Goal: Complete application form: Complete application form

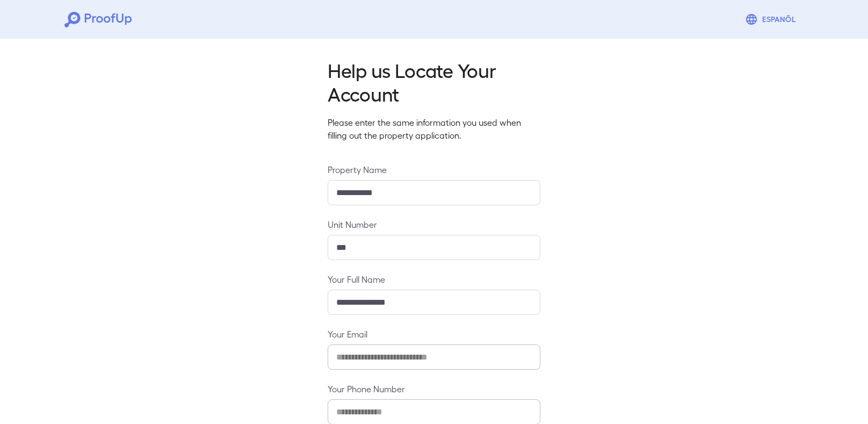
scroll to position [62, 0]
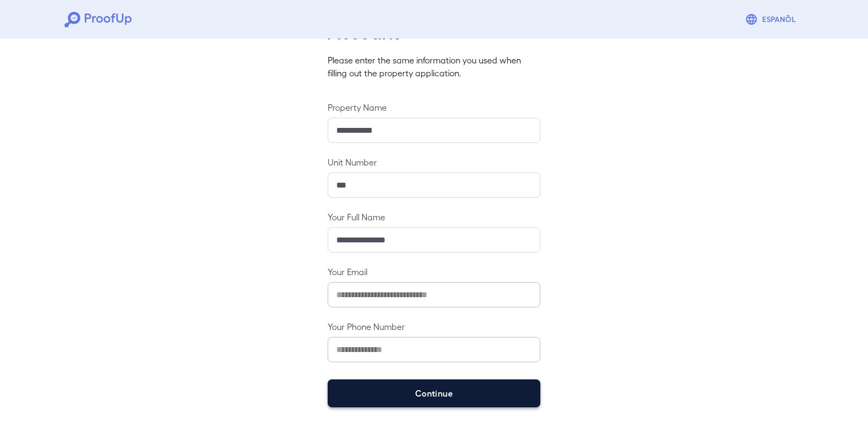
click at [458, 390] on button "Continue" at bounding box center [434, 393] width 213 height 28
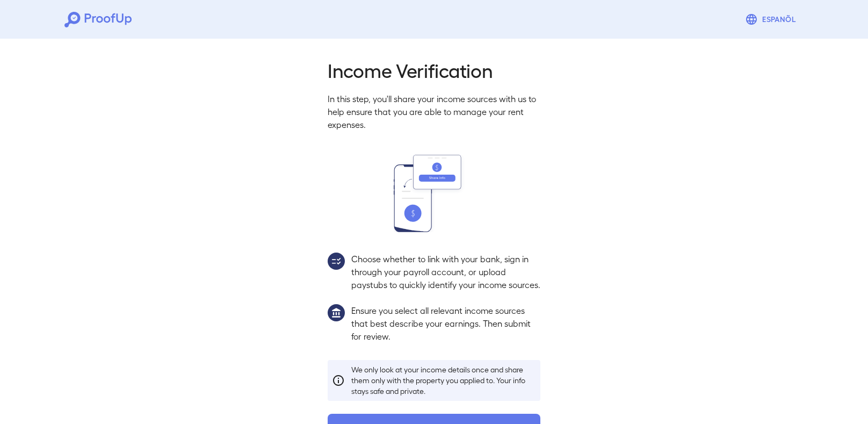
scroll to position [35, 0]
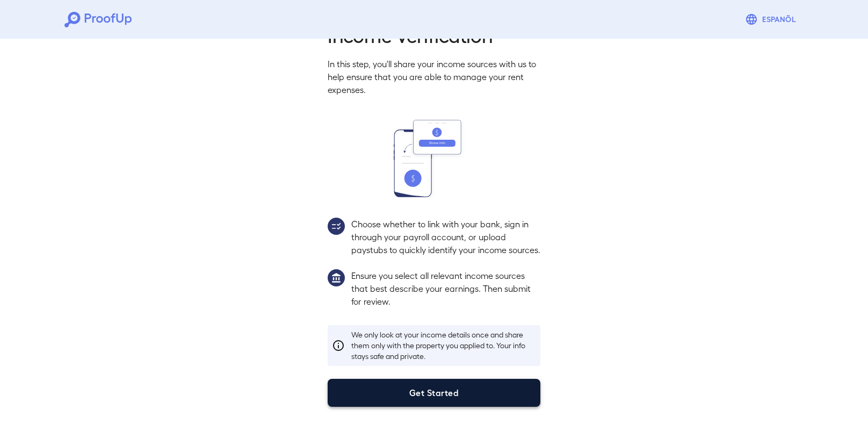
click at [398, 387] on button "Get Started" at bounding box center [434, 393] width 213 height 28
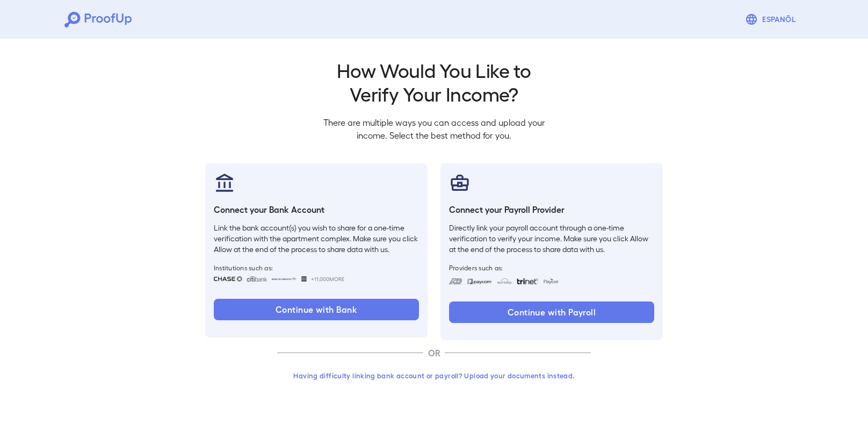
click at [400, 377] on button "Having difficulty linking bank account or payroll? Upload your documents instea…" at bounding box center [434, 375] width 314 height 19
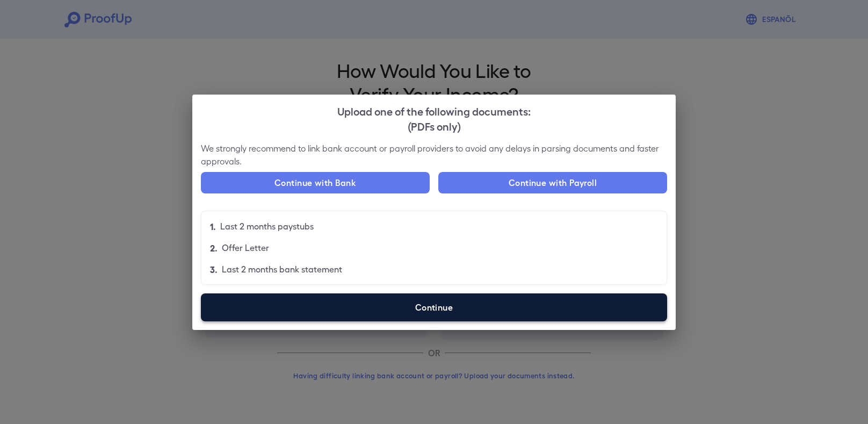
click at [393, 299] on label "Continue" at bounding box center [434, 307] width 466 height 28
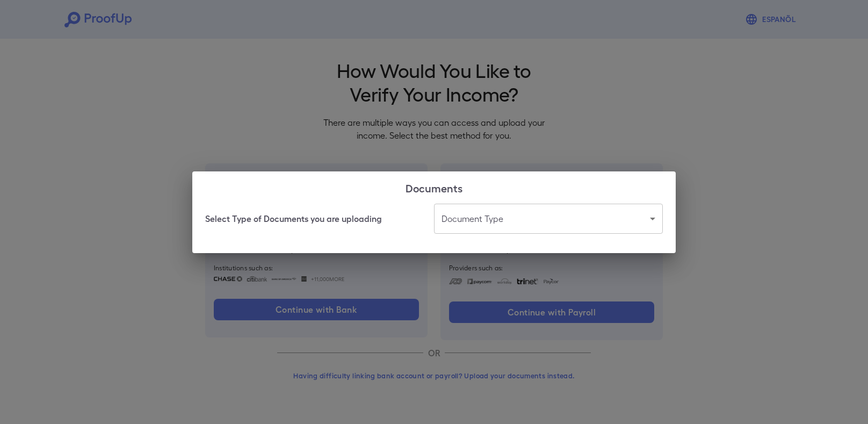
click at [590, 209] on body "Espanõl Go back How Would You Like to Verify Your Income? There are multiple wa…" at bounding box center [434, 205] width 868 height 411
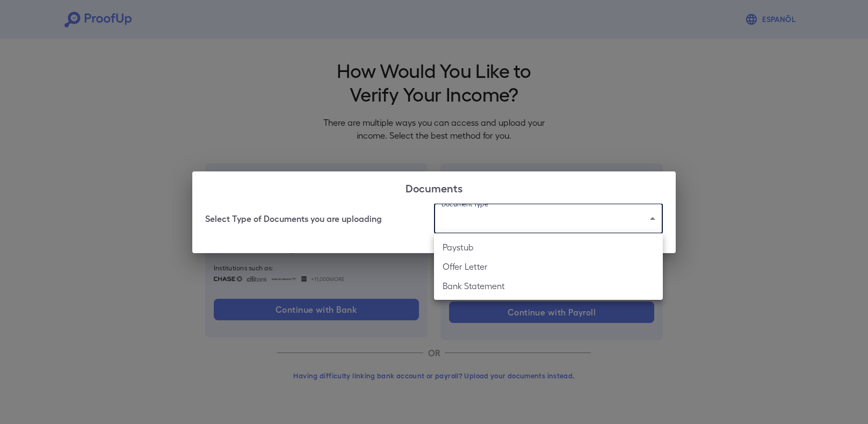
click at [488, 286] on li "Bank Statement" at bounding box center [548, 285] width 229 height 19
type input "**********"
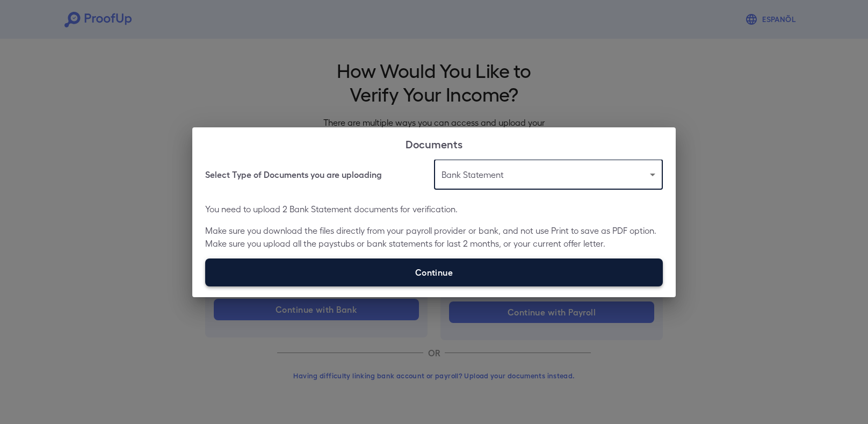
click at [405, 273] on label "Continue" at bounding box center [434, 272] width 458 height 28
click at [206, 286] on input "Continue" at bounding box center [205, 286] width 1 height 1
type input "**********"
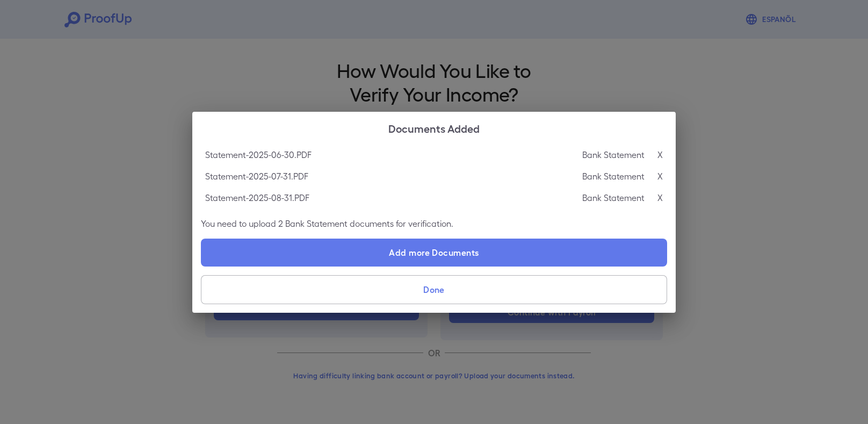
click at [501, 289] on button "Done" at bounding box center [434, 289] width 466 height 29
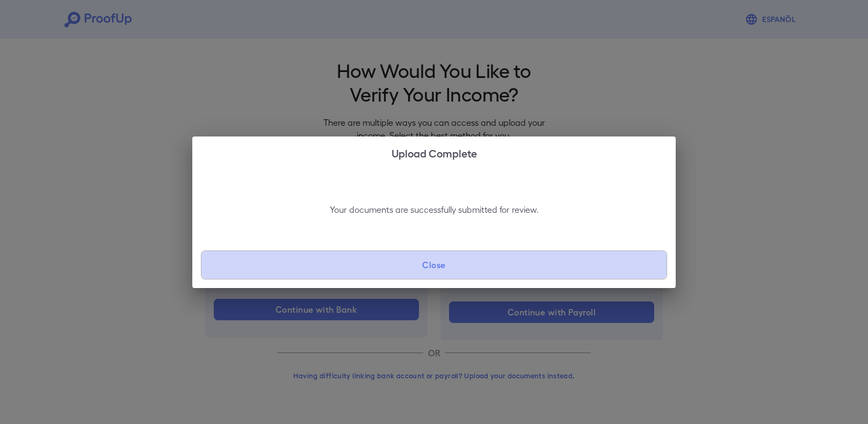
click at [502, 272] on button "Close" at bounding box center [434, 264] width 466 height 29
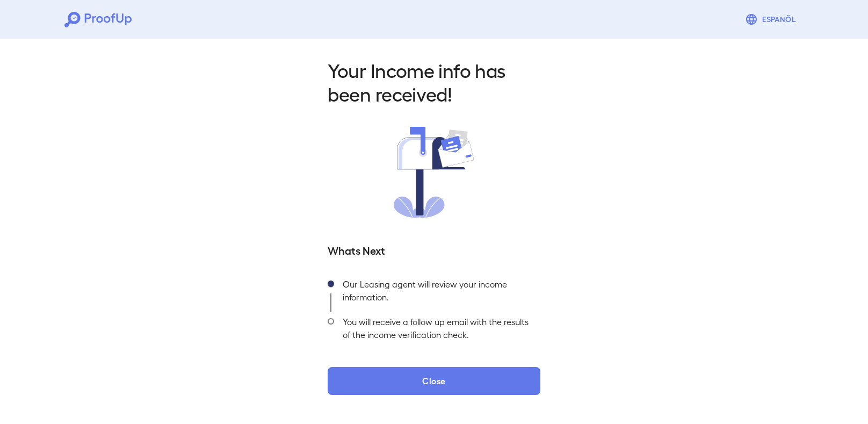
click at [405, 396] on div "Your Income info has been received! Whats Next Our Leasing agent will review yo…" at bounding box center [434, 223] width 868 height 378
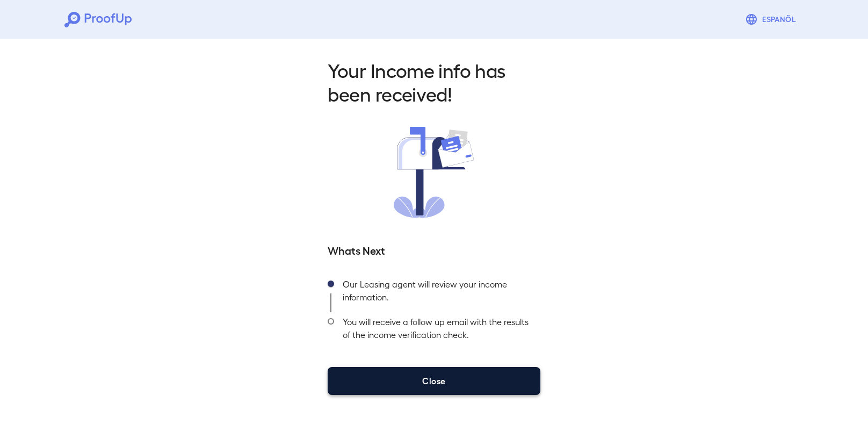
click at [445, 390] on button "Close" at bounding box center [434, 381] width 213 height 28
